Goal: Transaction & Acquisition: Purchase product/service

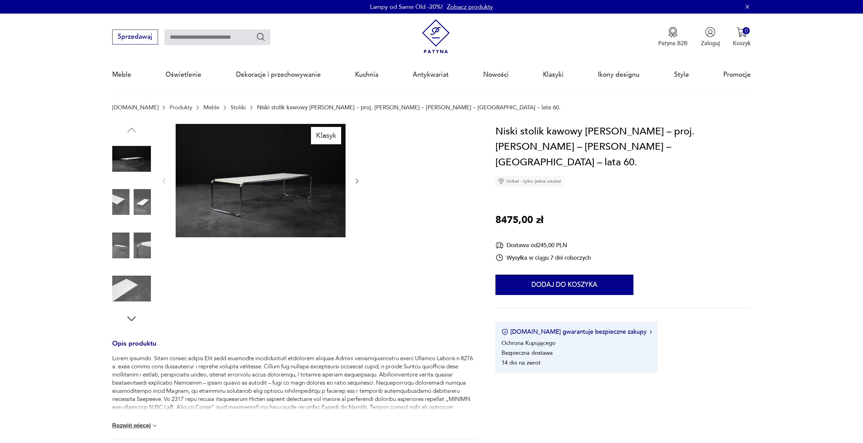
click at [359, 182] on icon "button" at bounding box center [357, 180] width 7 height 7
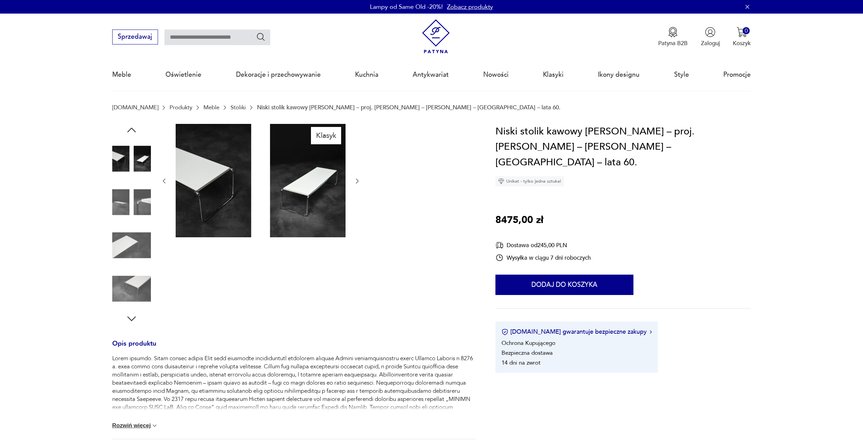
click at [359, 182] on icon "button" at bounding box center [357, 180] width 7 height 7
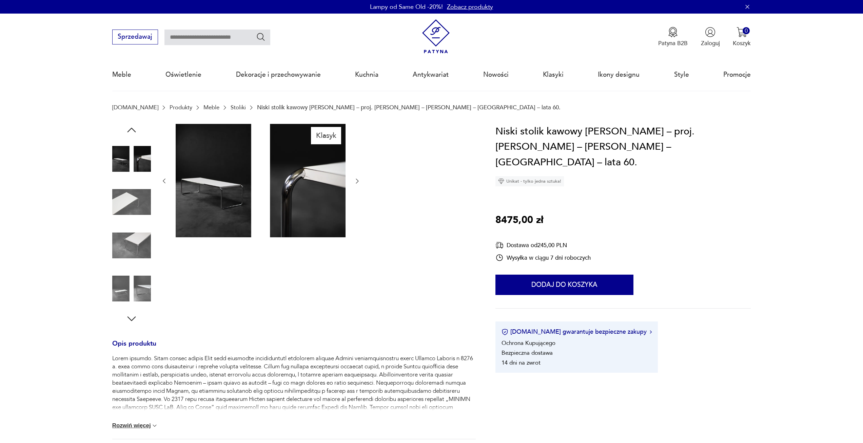
click at [359, 182] on icon "button" at bounding box center [357, 180] width 7 height 7
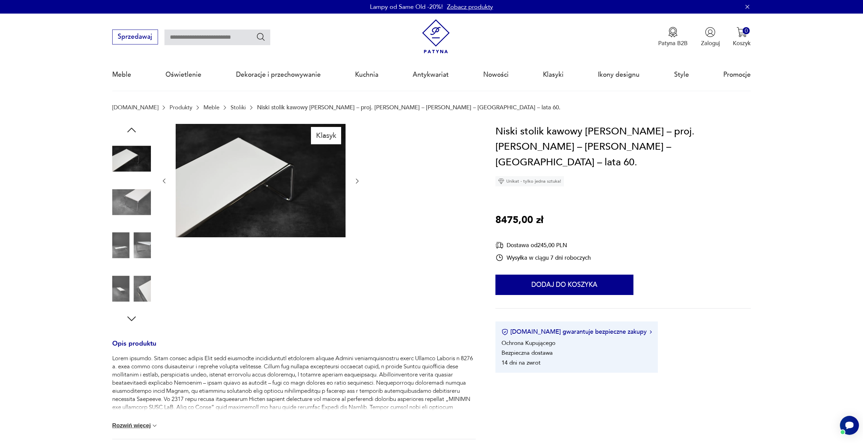
click at [359, 182] on icon "button" at bounding box center [357, 180] width 7 height 7
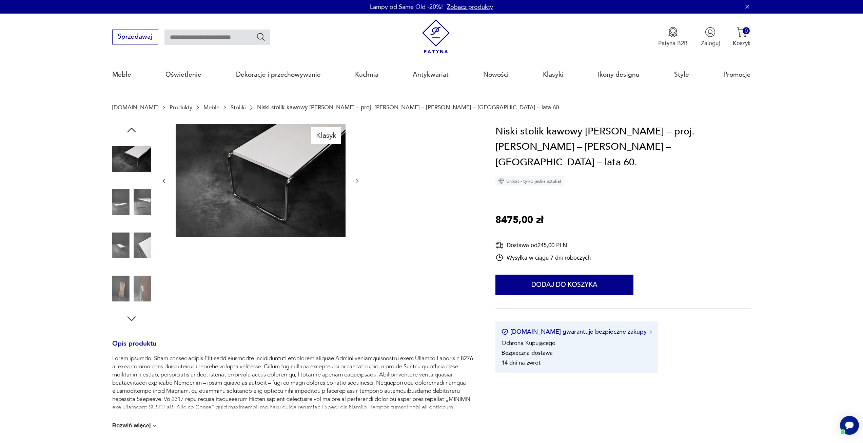
click at [359, 182] on icon "button" at bounding box center [357, 180] width 7 height 7
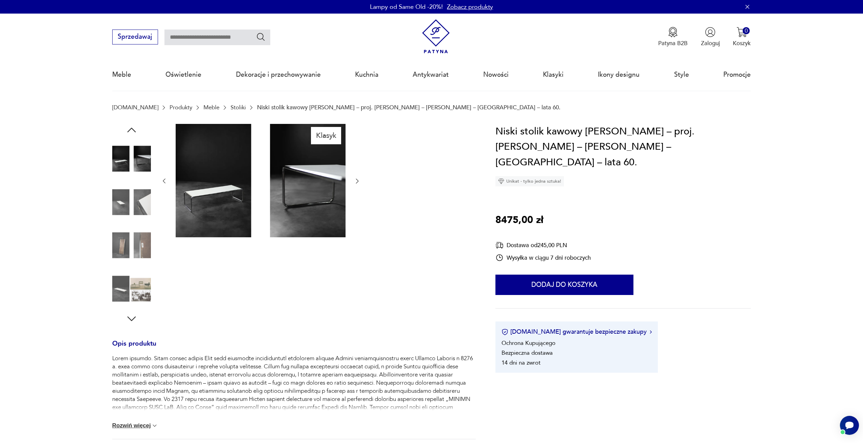
click at [359, 182] on icon "button" at bounding box center [357, 180] width 7 height 7
